Goal: Information Seeking & Learning: Learn about a topic

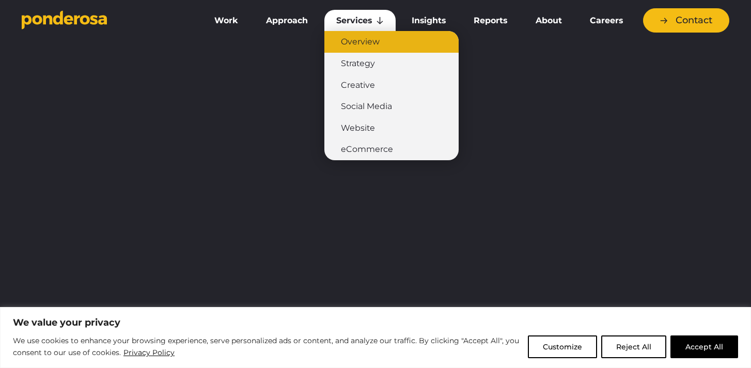
click at [355, 40] on link "Overview" at bounding box center [391, 42] width 134 height 22
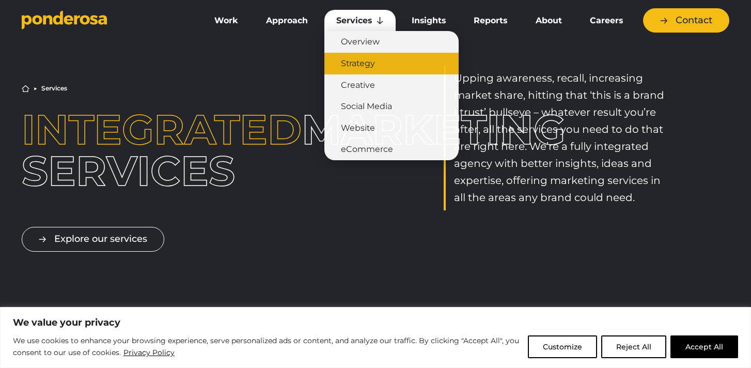
click at [360, 64] on link "Strategy" at bounding box center [391, 64] width 134 height 22
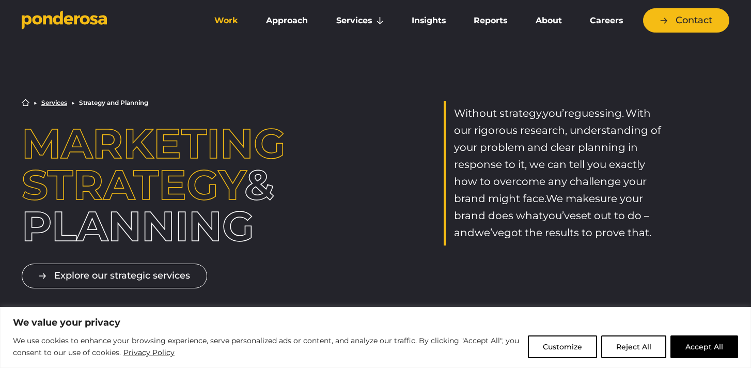
click at [225, 19] on link "Work" at bounding box center [226, 21] width 48 height 22
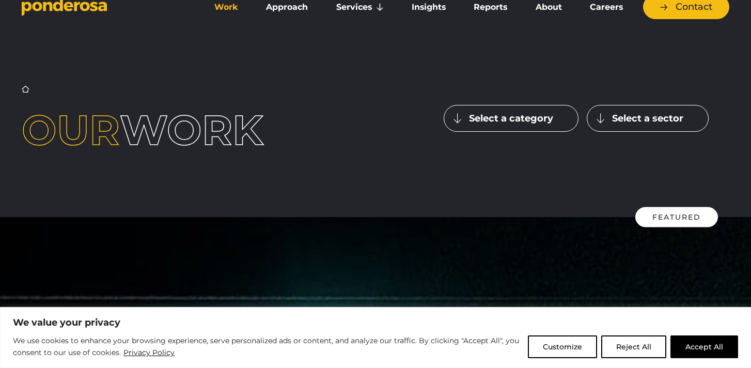
scroll to position [15, 0]
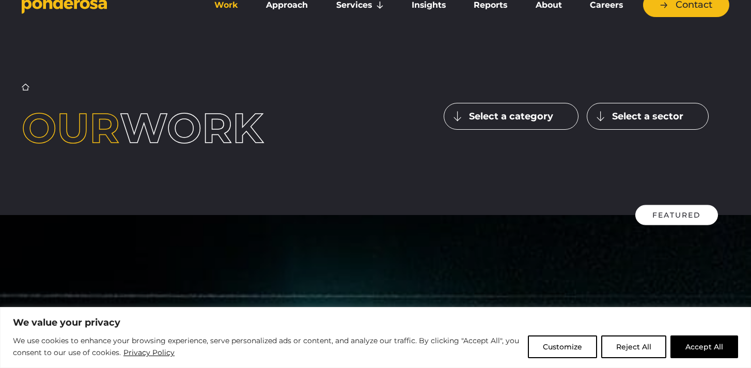
click at [462, 114] on button "Select a category" at bounding box center [511, 116] width 135 height 27
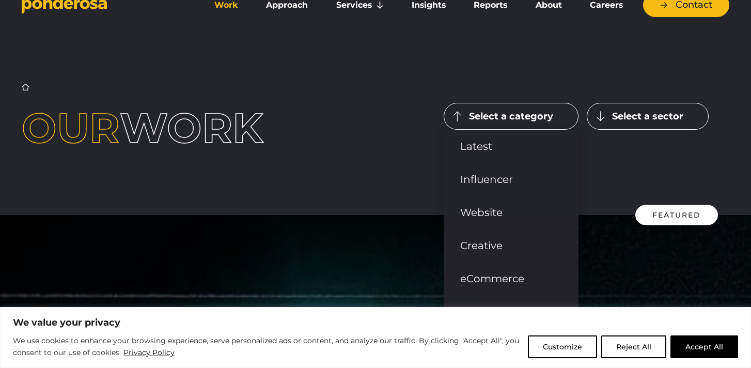
click at [462, 114] on button "Select a category" at bounding box center [511, 116] width 135 height 27
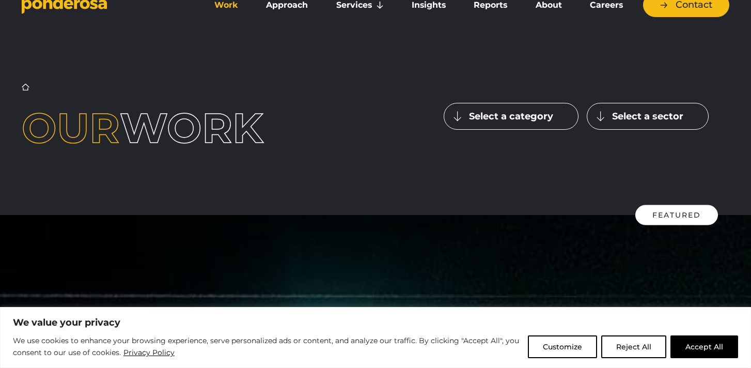
click at [642, 115] on button "Select a sector" at bounding box center [648, 116] width 122 height 27
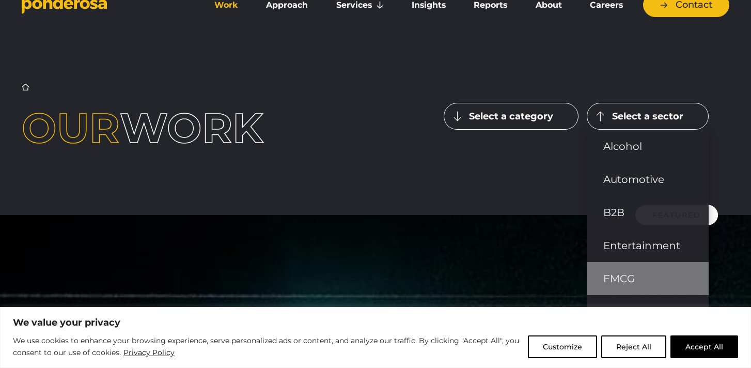
click at [621, 277] on link "FMCG" at bounding box center [648, 278] width 122 height 33
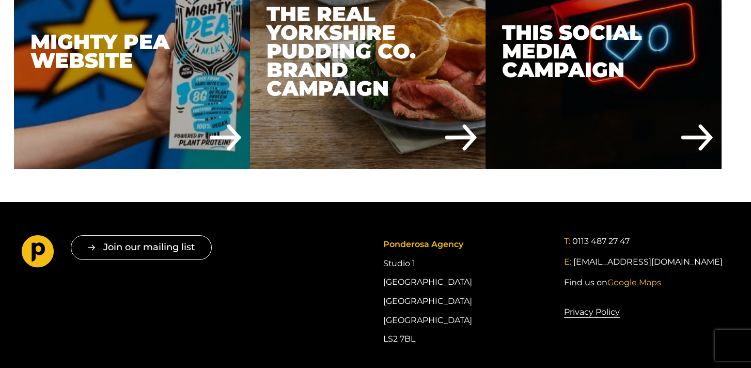
scroll to position [847, 0]
